Goal: Task Accomplishment & Management: Use online tool/utility

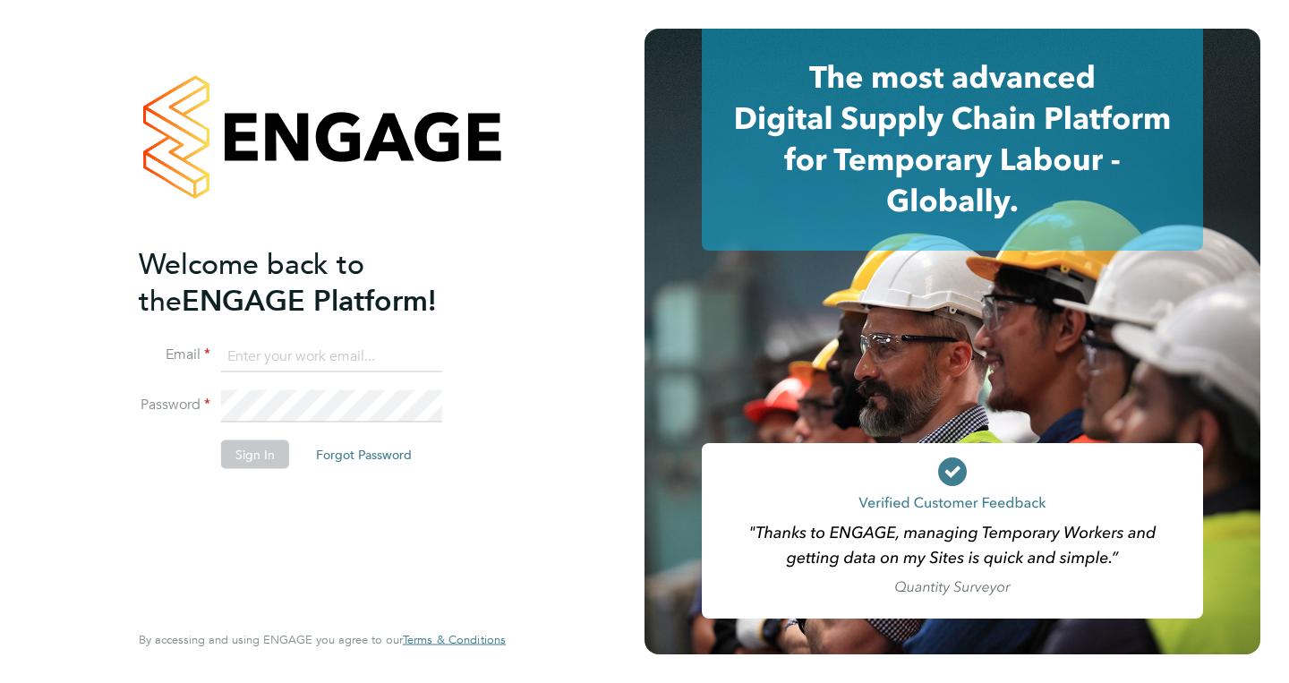
type input "1"
type input "alek.gross@brightonandhovealbion.com"
click at [269, 453] on button "Sign In" at bounding box center [255, 453] width 68 height 29
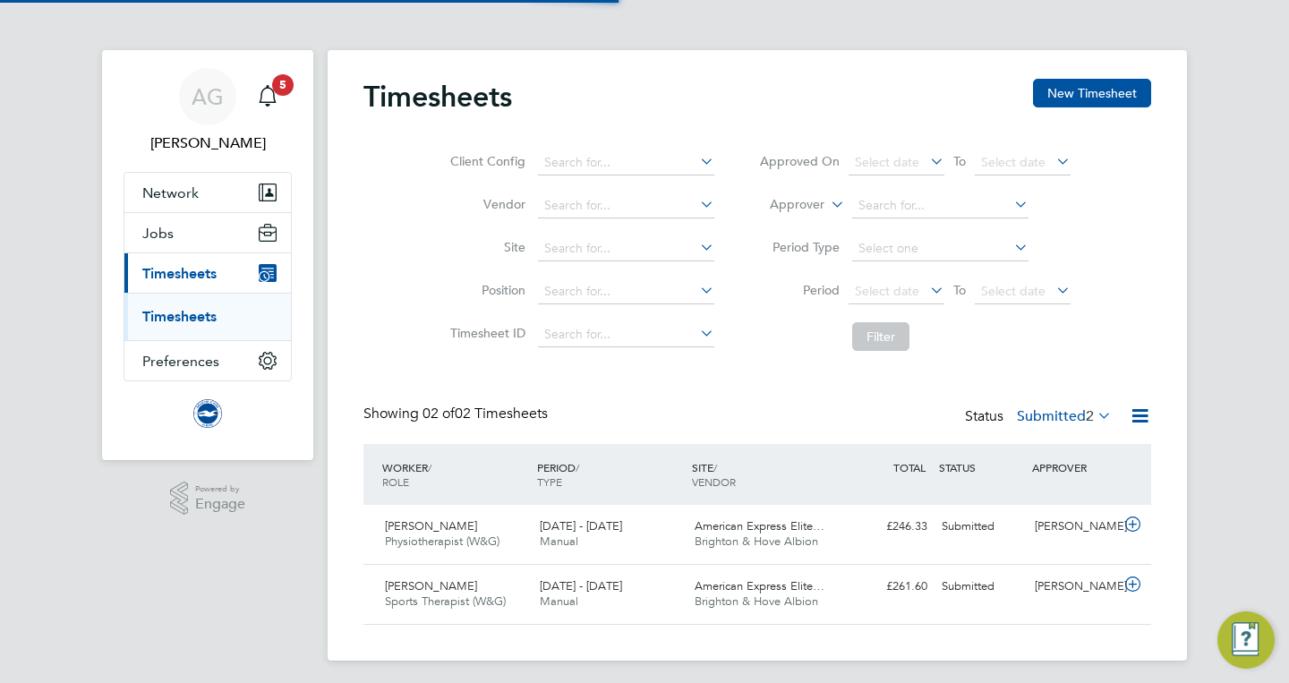
scroll to position [44, 156]
click at [756, 527] on span "American Express Elite…" at bounding box center [760, 525] width 130 height 15
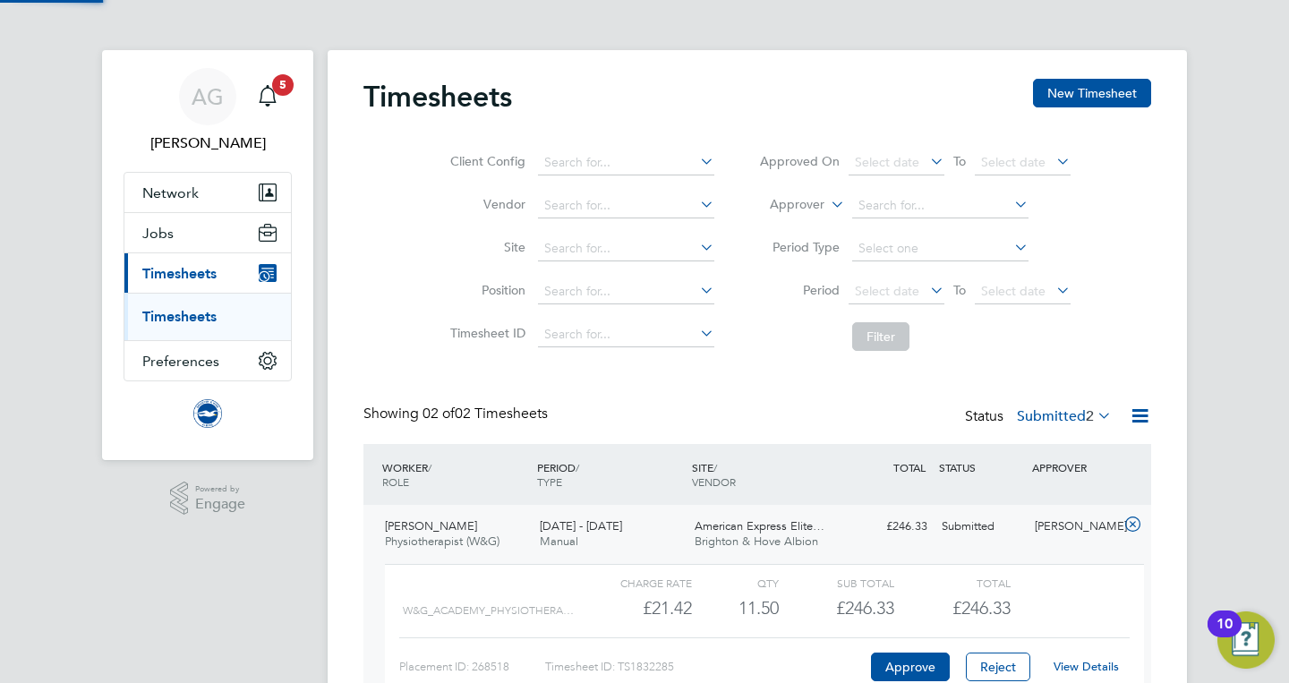
scroll to position [30, 175]
click at [905, 660] on button "Approve" at bounding box center [910, 666] width 79 height 29
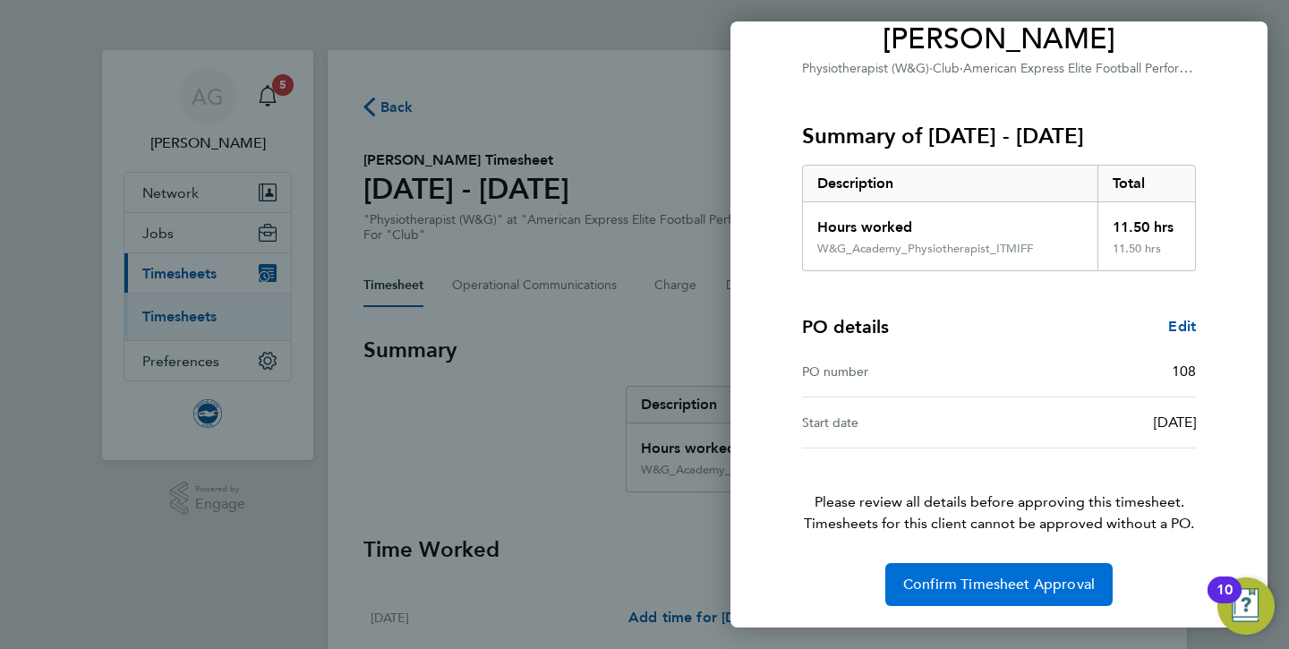
scroll to position [158, 0]
click at [1021, 582] on span "Confirm Timesheet Approval" at bounding box center [999, 585] width 192 height 18
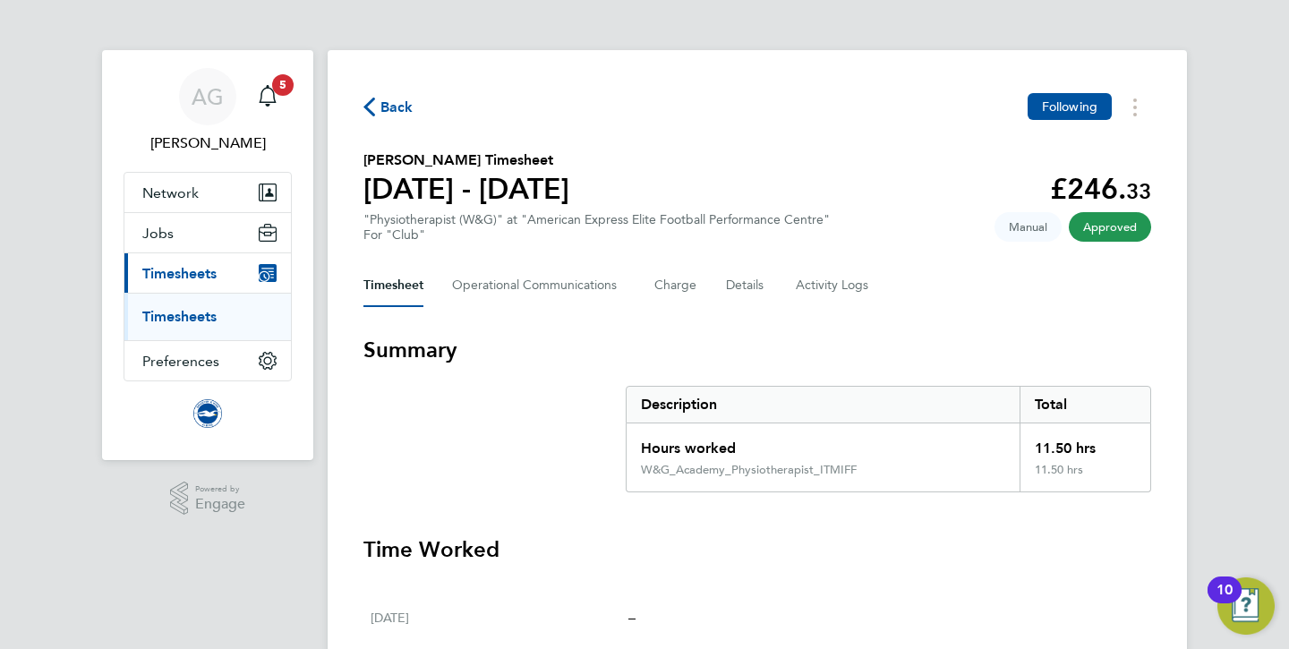
click at [173, 279] on span "Timesheets" at bounding box center [179, 273] width 74 height 17
click at [386, 110] on span "Back" at bounding box center [396, 107] width 33 height 21
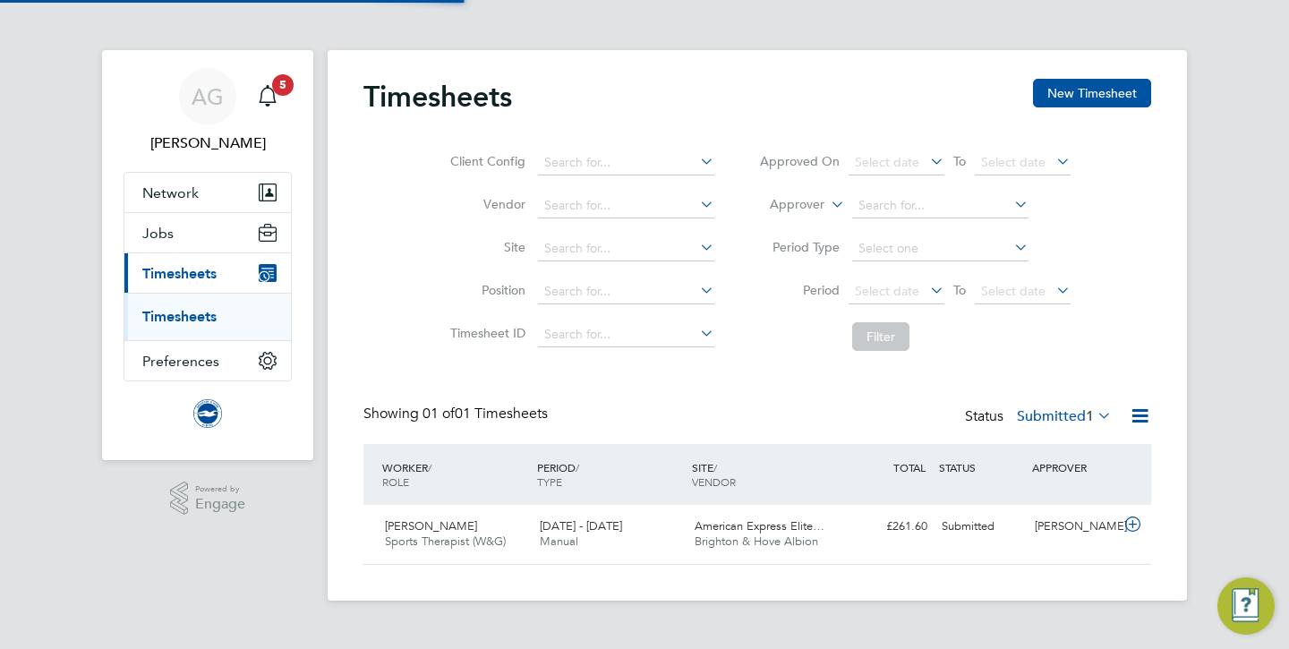
scroll to position [44, 156]
click at [729, 521] on span "American Express Elite…" at bounding box center [760, 525] width 130 height 15
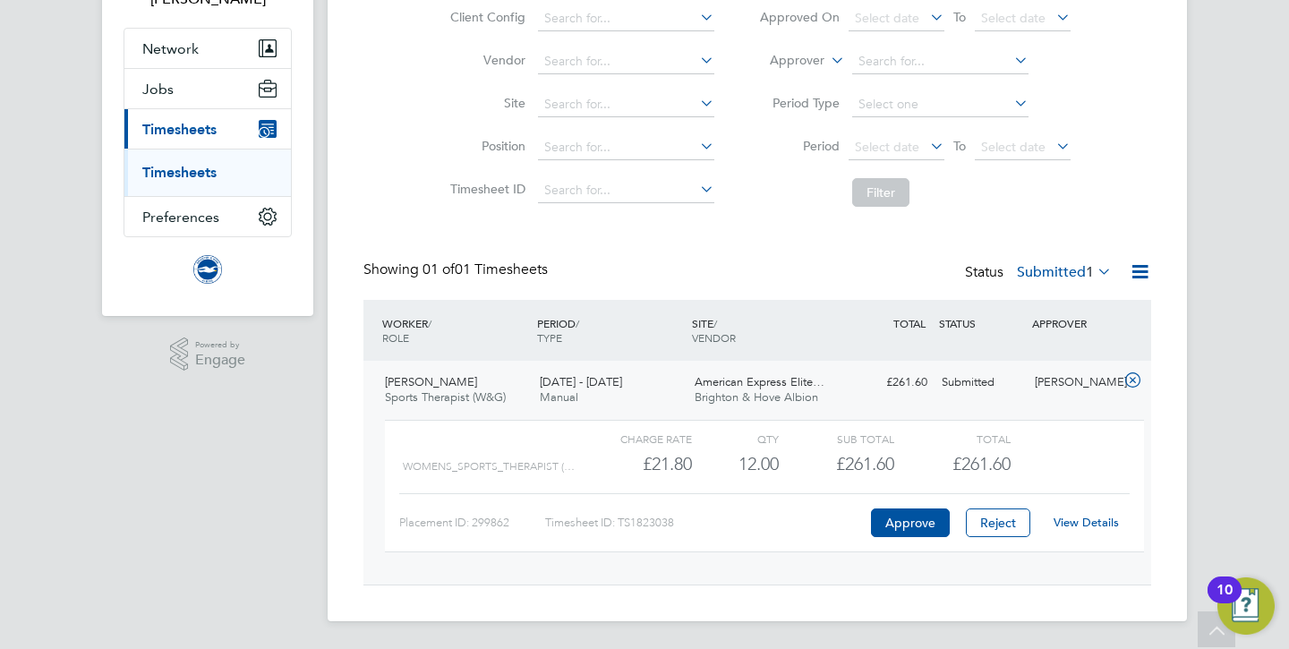
scroll to position [143, 0]
click at [938, 525] on button "Approve" at bounding box center [910, 523] width 79 height 29
